Goal: Task Accomplishment & Management: Manage account settings

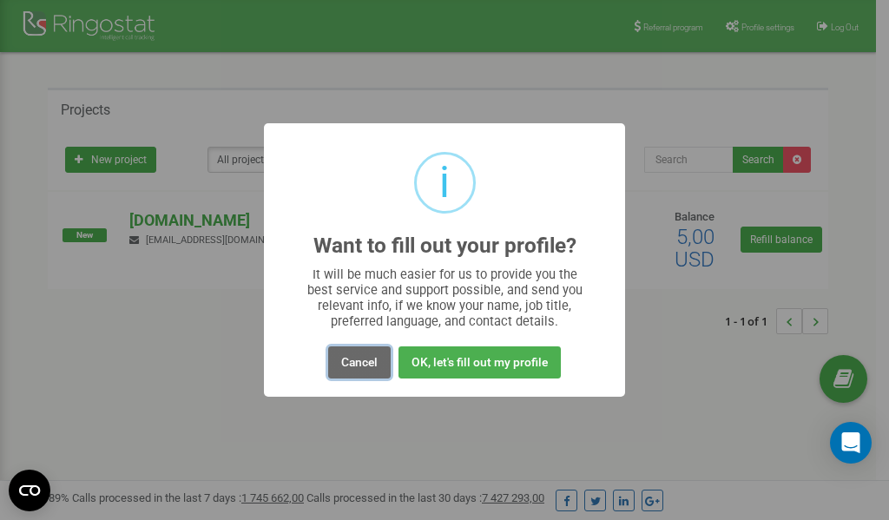
click at [360, 357] on button "Cancel" at bounding box center [359, 362] width 62 height 32
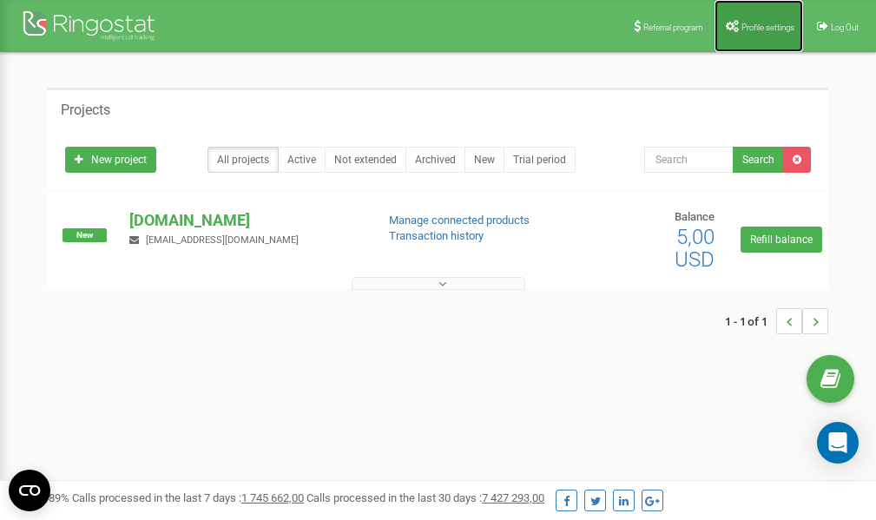
click at [770, 27] on span "Profile settings" at bounding box center [767, 28] width 53 height 10
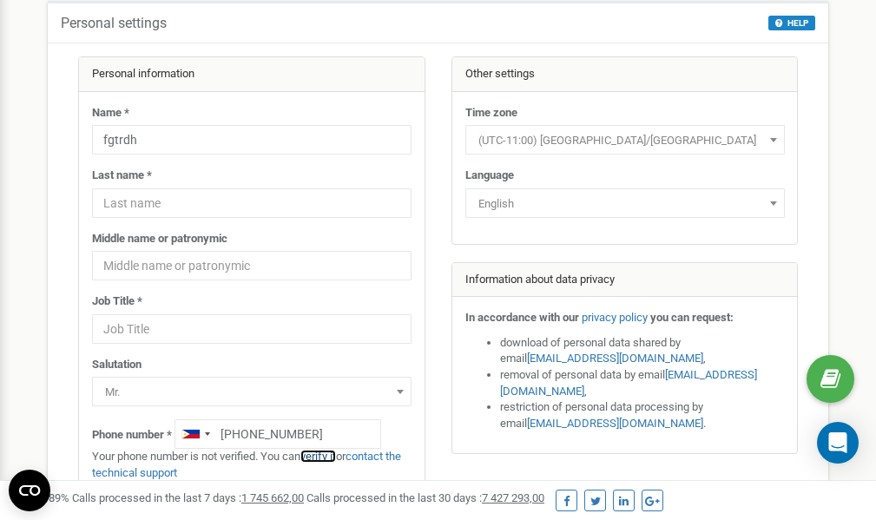
click at [318, 456] on link "verify it" at bounding box center [318, 455] width 36 height 13
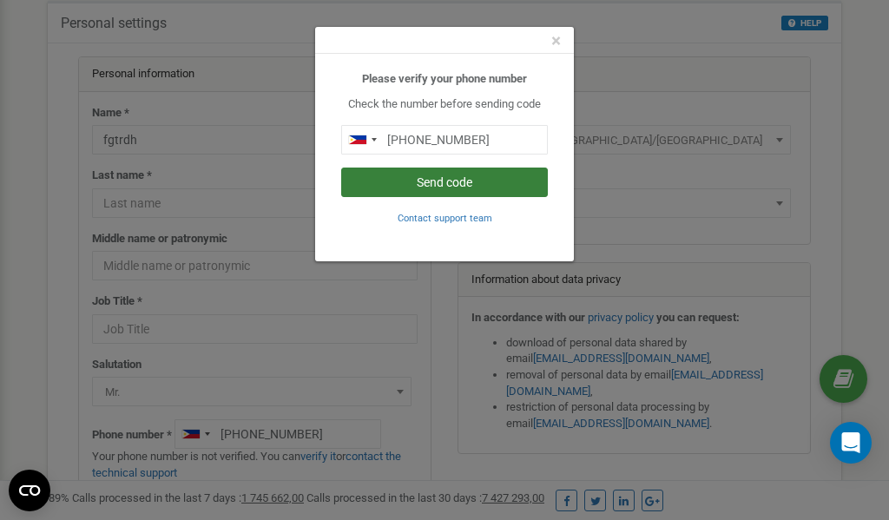
click at [434, 181] on button "Send code" at bounding box center [444, 182] width 207 height 30
